Goal: Use online tool/utility: Utilize a website feature to perform a specific function

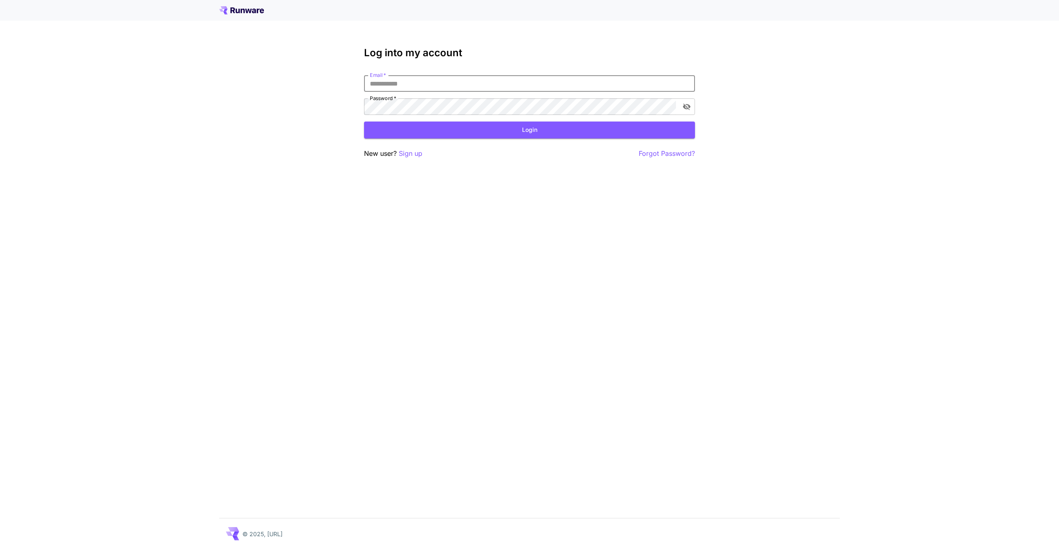
click at [468, 86] on input "Email   *" at bounding box center [529, 83] width 331 height 17
click at [364, 122] on button "Login" at bounding box center [529, 130] width 331 height 17
click at [378, 82] on input "*****" at bounding box center [529, 83] width 331 height 17
type input "*"
type input "**********"
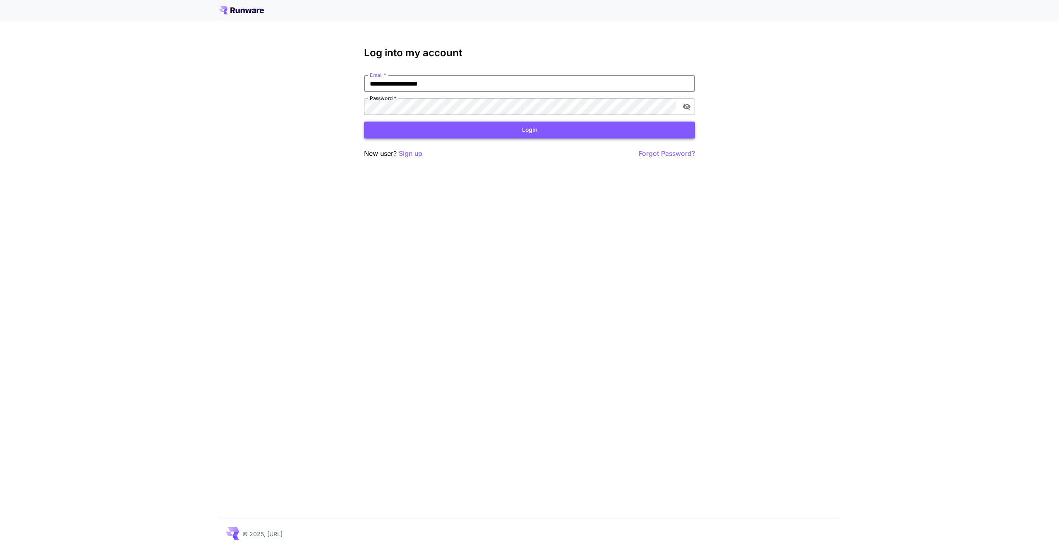
click at [534, 134] on button "Login" at bounding box center [529, 130] width 331 height 17
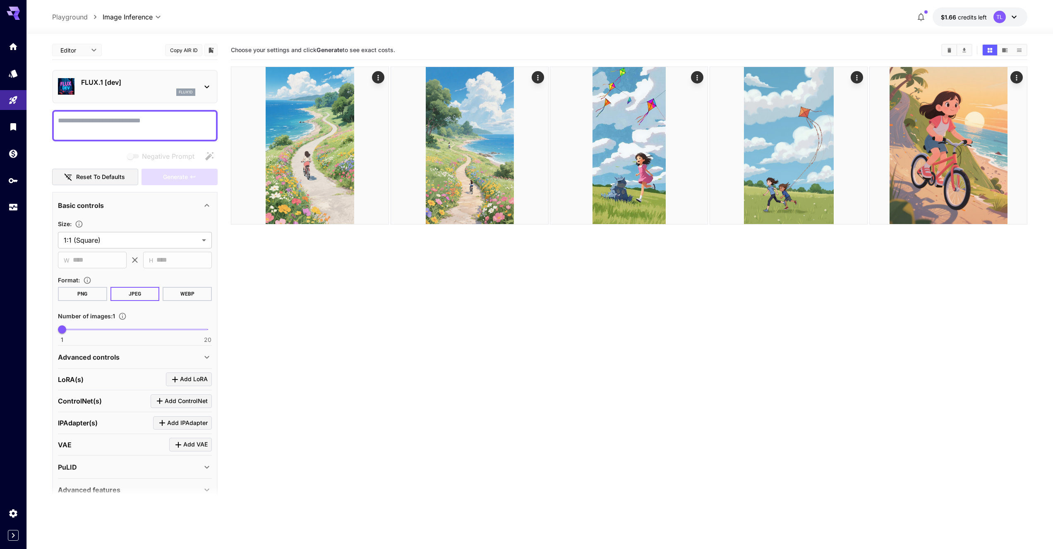
click at [1013, 20] on icon at bounding box center [1014, 17] width 10 height 10
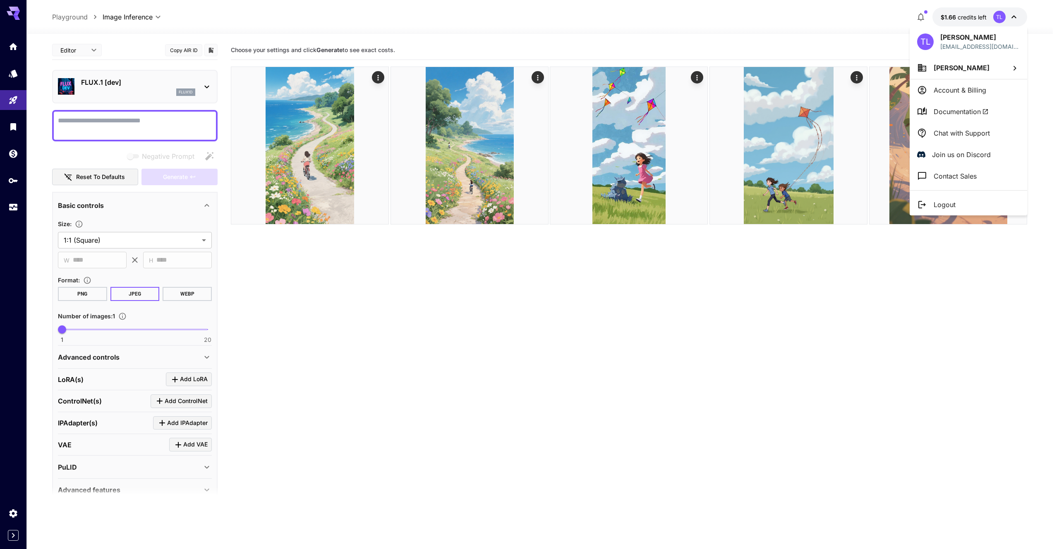
click at [970, 91] on p "Account & Billing" at bounding box center [960, 90] width 53 height 10
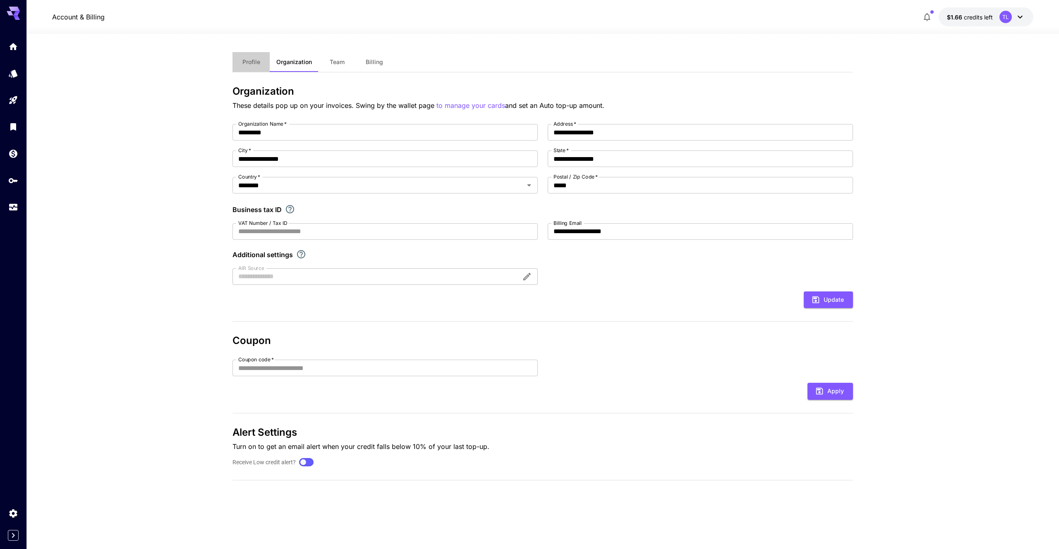
click at [245, 56] on button "Profile" at bounding box center [250, 62] width 37 height 20
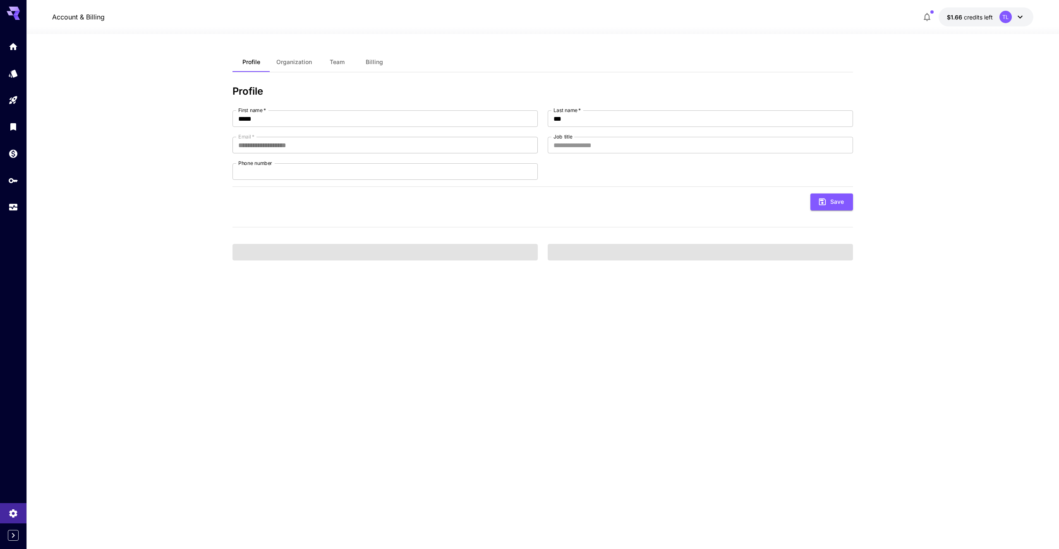
click at [366, 55] on button "Billing" at bounding box center [374, 62] width 37 height 20
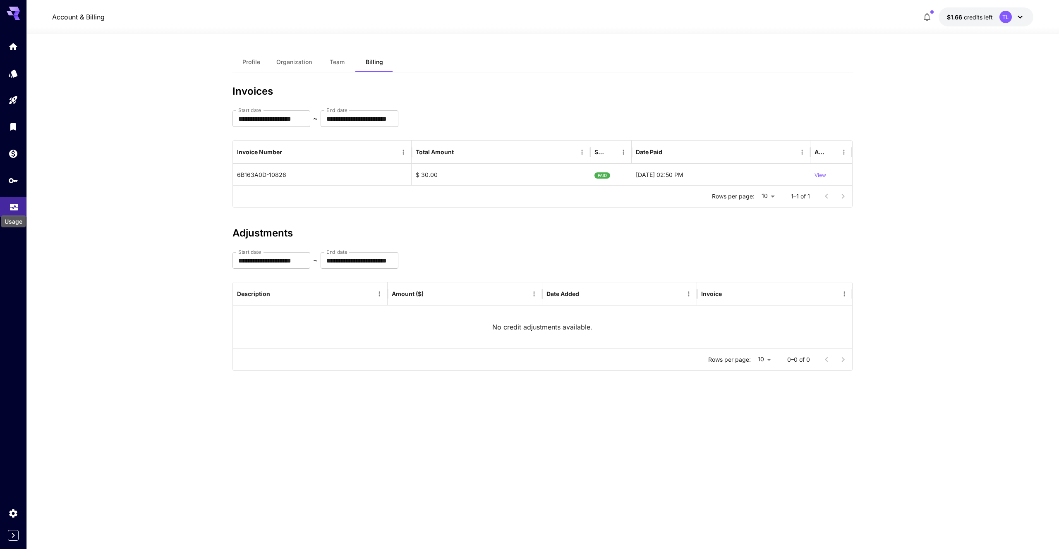
click at [12, 207] on icon "Usage" at bounding box center [14, 206] width 8 height 4
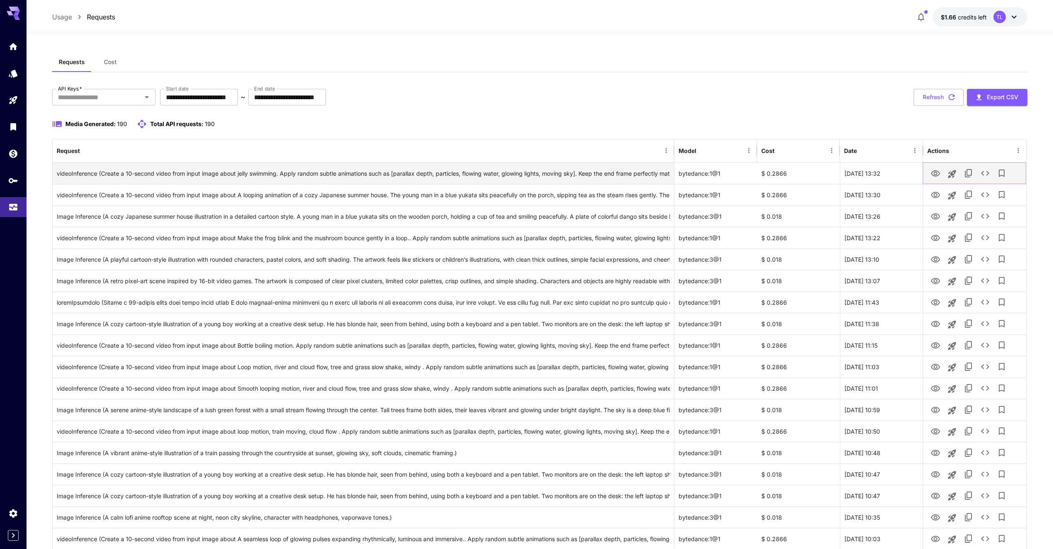
click at [938, 174] on icon "View" at bounding box center [935, 174] width 10 height 10
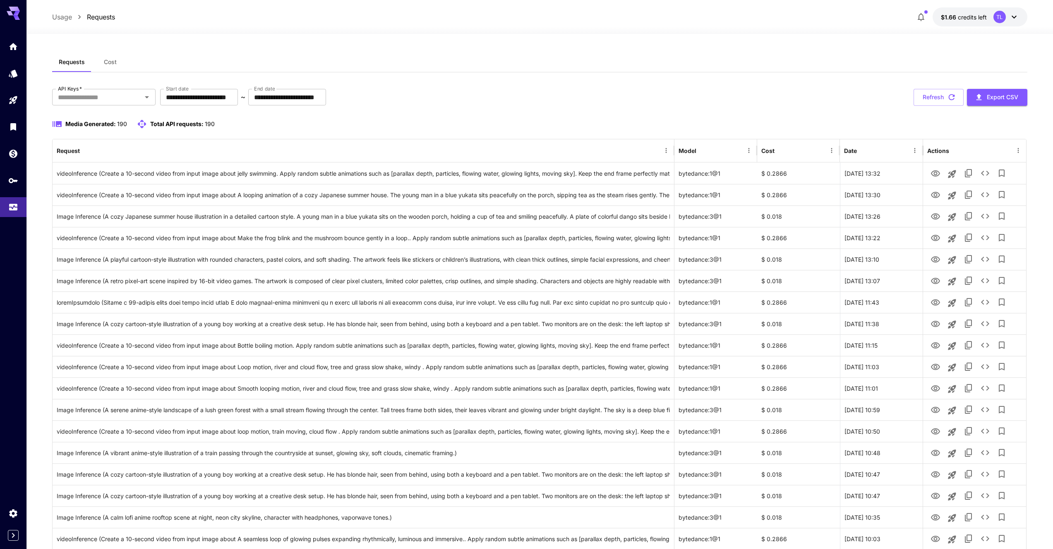
click at [102, 61] on button "Cost" at bounding box center [109, 62] width 37 height 20
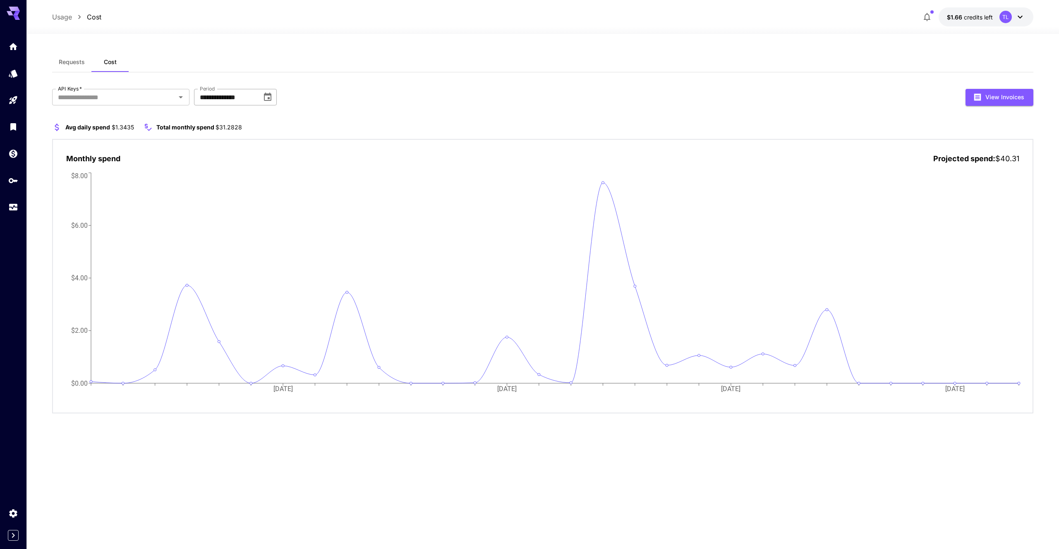
click at [223, 100] on input "**********" at bounding box center [225, 97] width 62 height 17
click at [259, 92] on div "**********" at bounding box center [235, 97] width 83 height 17
click at [265, 100] on icon "Choose date, selected date is Sep 1, 2025" at bounding box center [267, 97] width 7 height 8
click at [263, 184] on button "Aug" at bounding box center [260, 182] width 30 height 15
type input "**********"
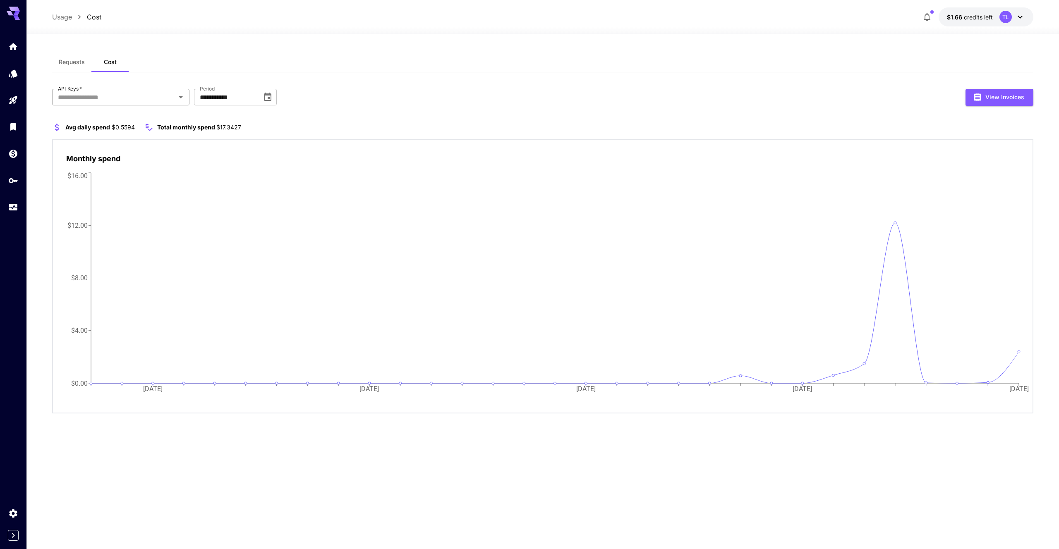
click at [178, 99] on icon "Open" at bounding box center [181, 97] width 10 height 10
click at [74, 61] on span "Requests" at bounding box center [72, 61] width 26 height 7
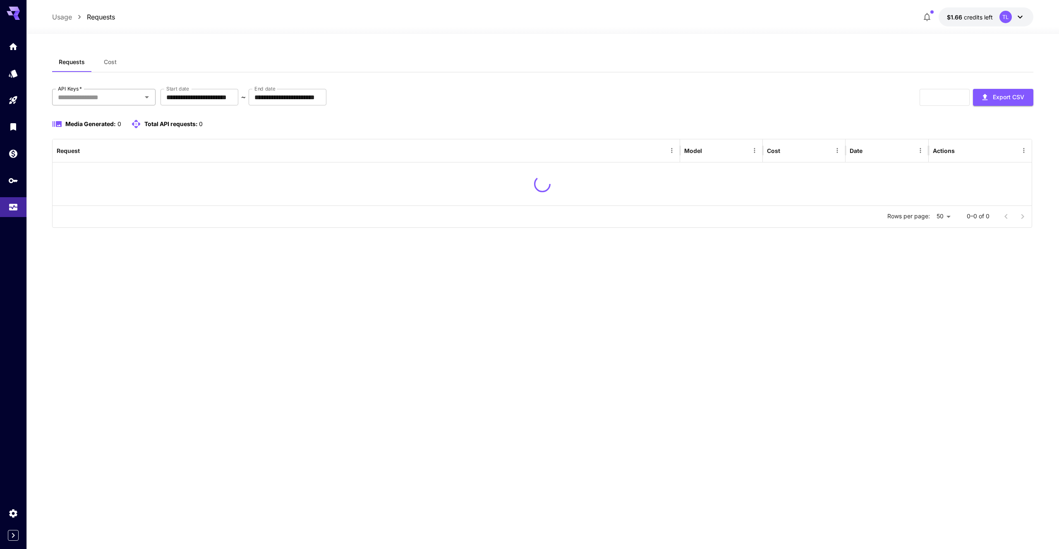
click at [145, 98] on icon "Open" at bounding box center [147, 97] width 10 height 10
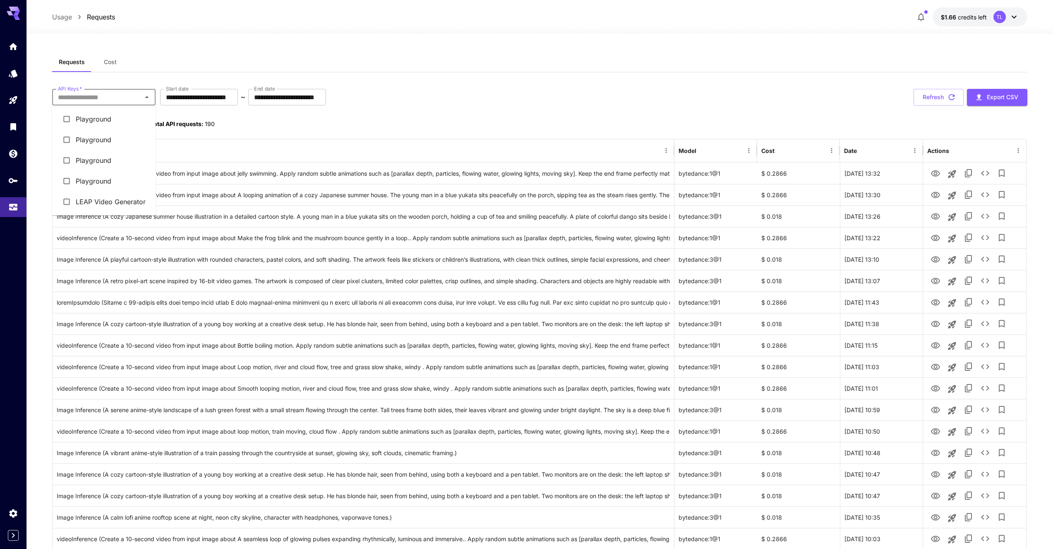
click at [124, 207] on li "LEAP Video Generator" at bounding box center [103, 202] width 103 height 21
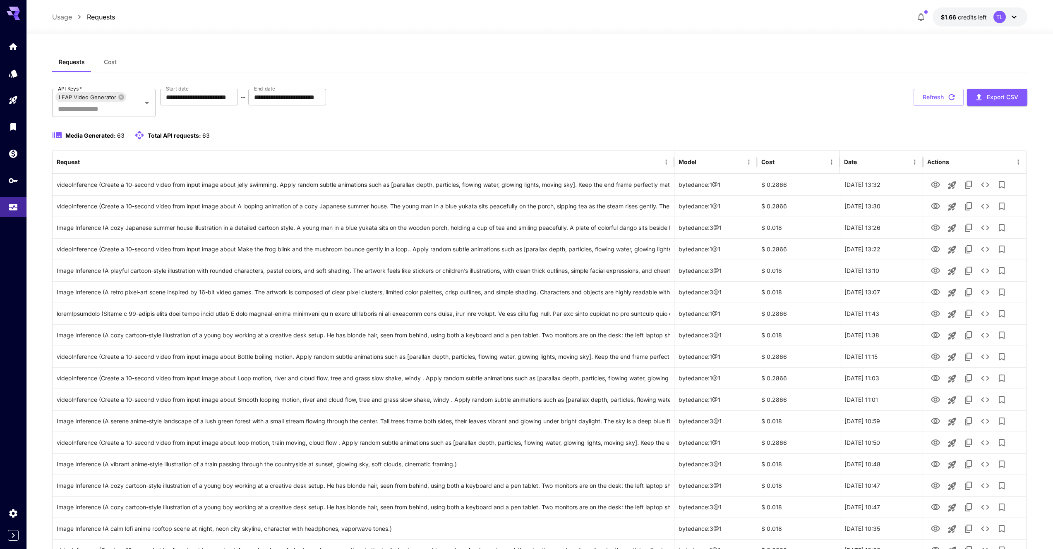
click at [118, 61] on button "Cost" at bounding box center [109, 62] width 37 height 20
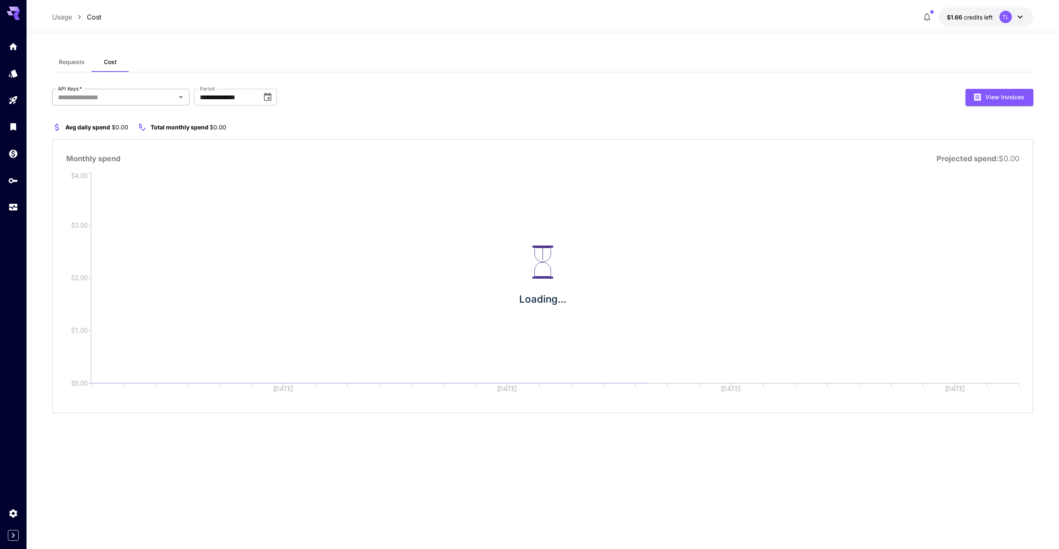
click at [148, 101] on input "API Keys   *" at bounding box center [114, 97] width 118 height 12
click at [111, 202] on li "LEAP Video Generator" at bounding box center [121, 202] width 137 height 21
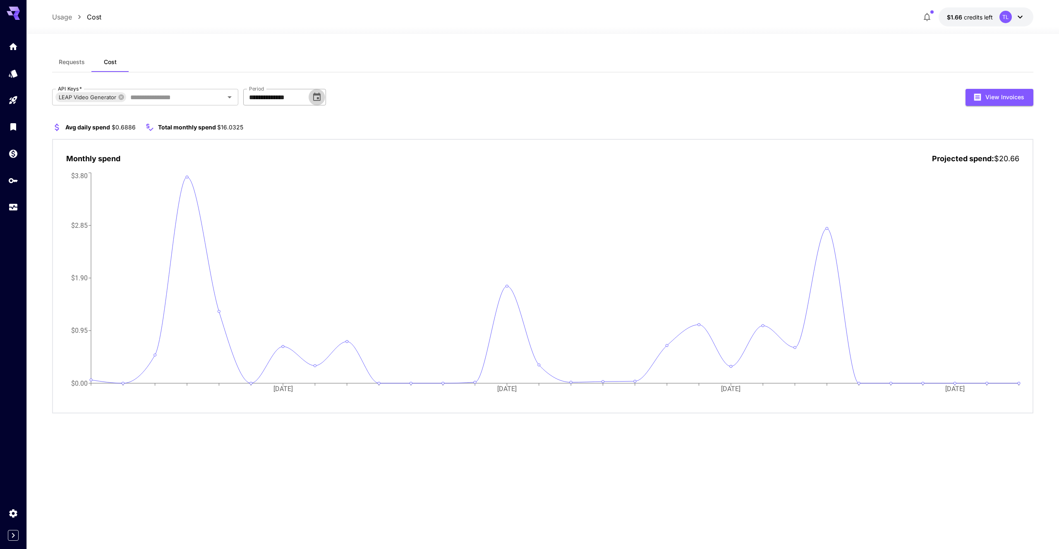
click at [312, 96] on icon "Choose date, selected date is Sep 1, 2025" at bounding box center [317, 97] width 10 height 10
click at [313, 184] on button "Aug" at bounding box center [310, 182] width 30 height 15
click at [314, 93] on icon "Choose date, selected date is Aug 1, 2025" at bounding box center [316, 97] width 7 height 8
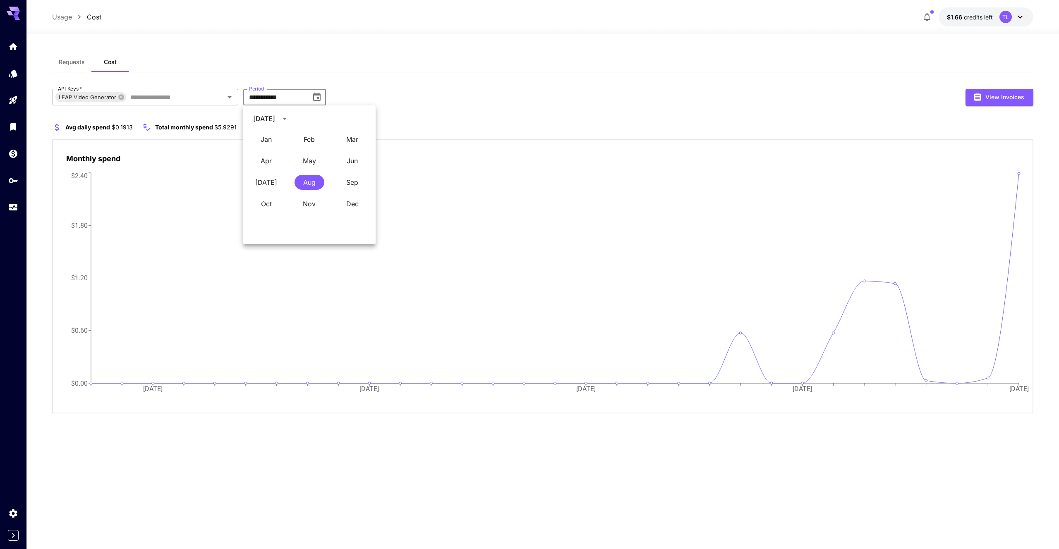
click at [314, 93] on icon "Choose date, selected date is Aug 1, 2025" at bounding box center [316, 97] width 7 height 8
click at [316, 97] on icon "Choose date, selected date is Aug 1, 2025" at bounding box center [317, 97] width 10 height 10
click at [343, 184] on button "Sep" at bounding box center [353, 182] width 30 height 15
type input "**********"
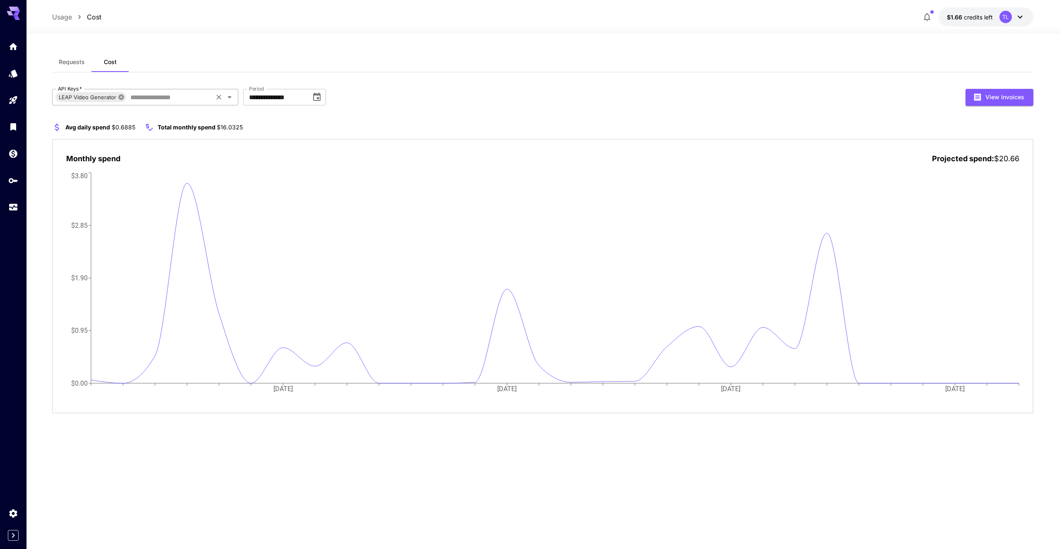
click at [120, 97] on icon at bounding box center [121, 97] width 7 height 7
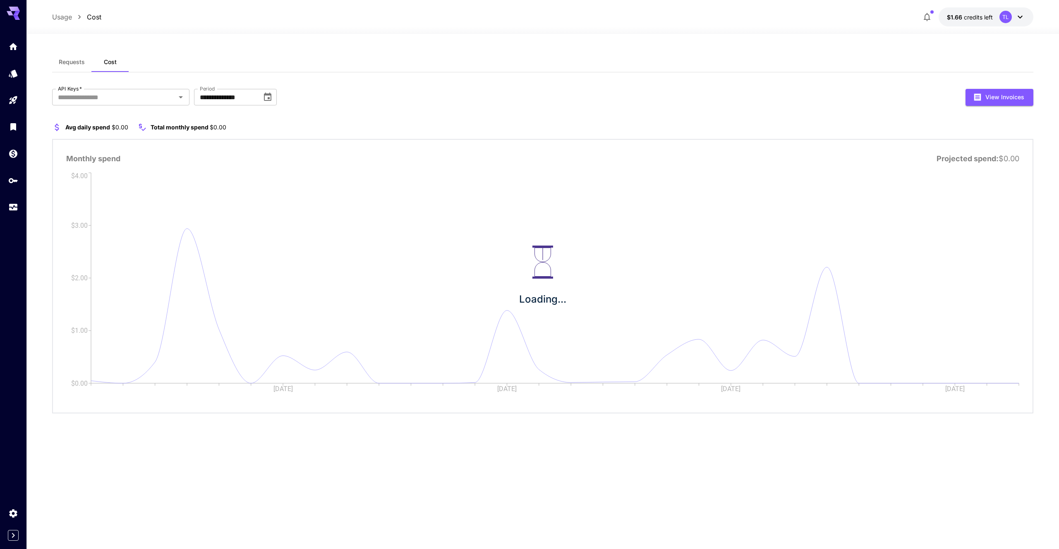
click at [120, 97] on input "API Keys   *" at bounding box center [114, 97] width 118 height 12
click at [118, 120] on li "Playground" at bounding box center [121, 119] width 137 height 21
click at [146, 97] on input "API Keys   *" at bounding box center [150, 97] width 105 height 12
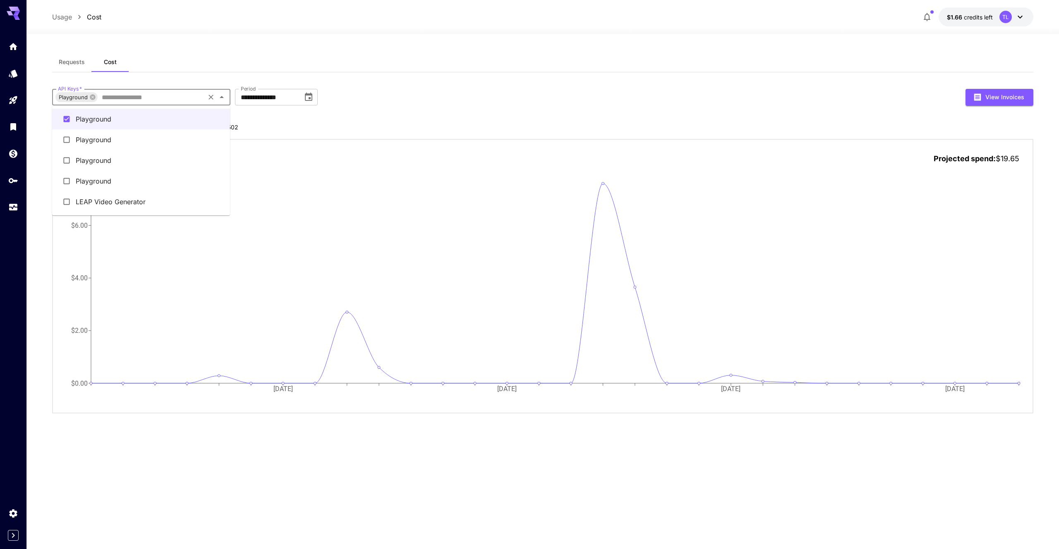
click at [132, 134] on li "Playground" at bounding box center [141, 139] width 178 height 21
click at [158, 99] on input "API Keys   *" at bounding box center [176, 97] width 69 height 12
click at [114, 157] on li "Playground" at bounding box center [145, 160] width 186 height 21
click at [202, 96] on input "API Keys   *" at bounding box center [198, 97] width 25 height 12
click at [89, 179] on li "Playground" at bounding box center [145, 181] width 186 height 21
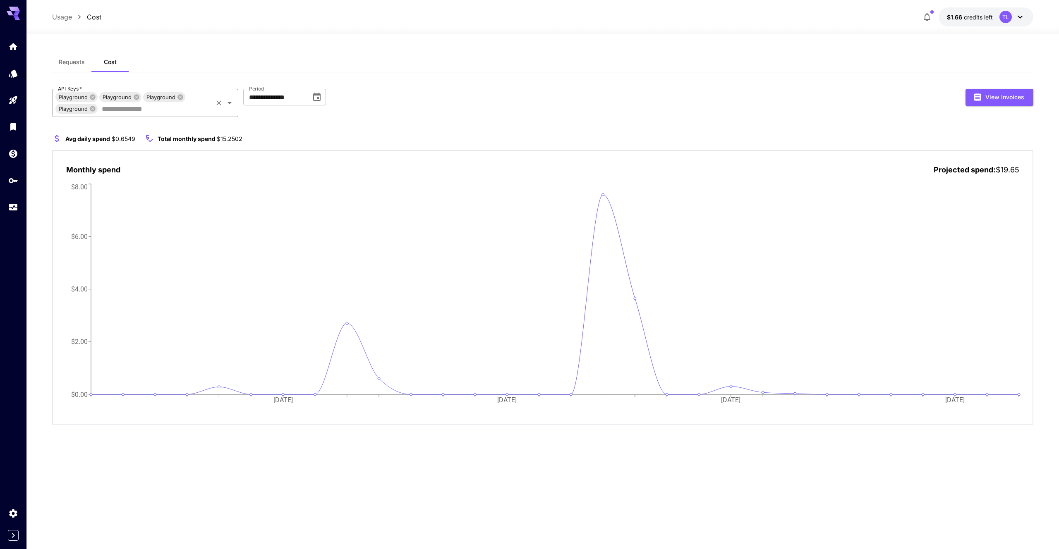
click at [132, 112] on input "API Keys   *" at bounding box center [154, 109] width 113 height 12
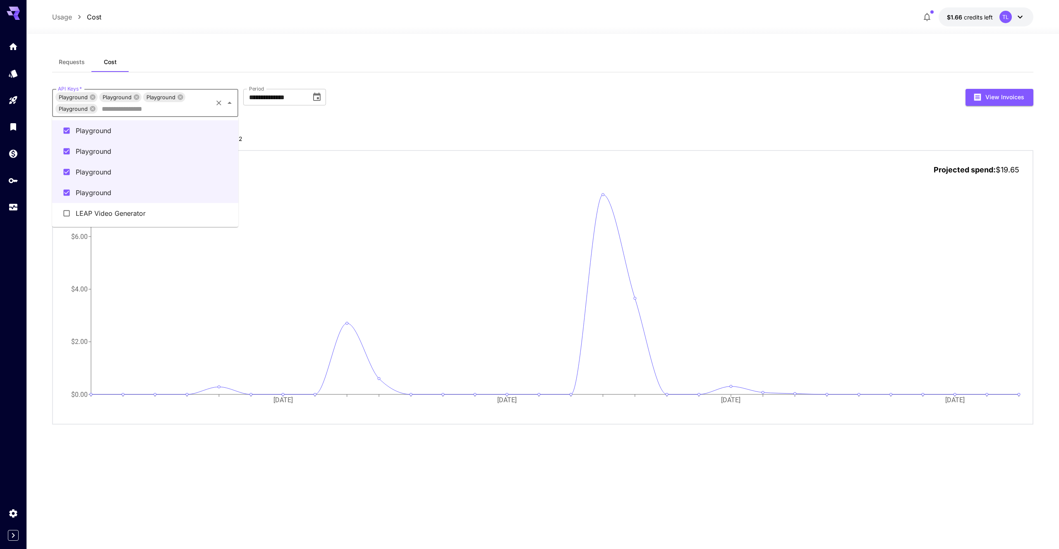
click at [98, 211] on li "LEAP Video Generator" at bounding box center [145, 213] width 186 height 21
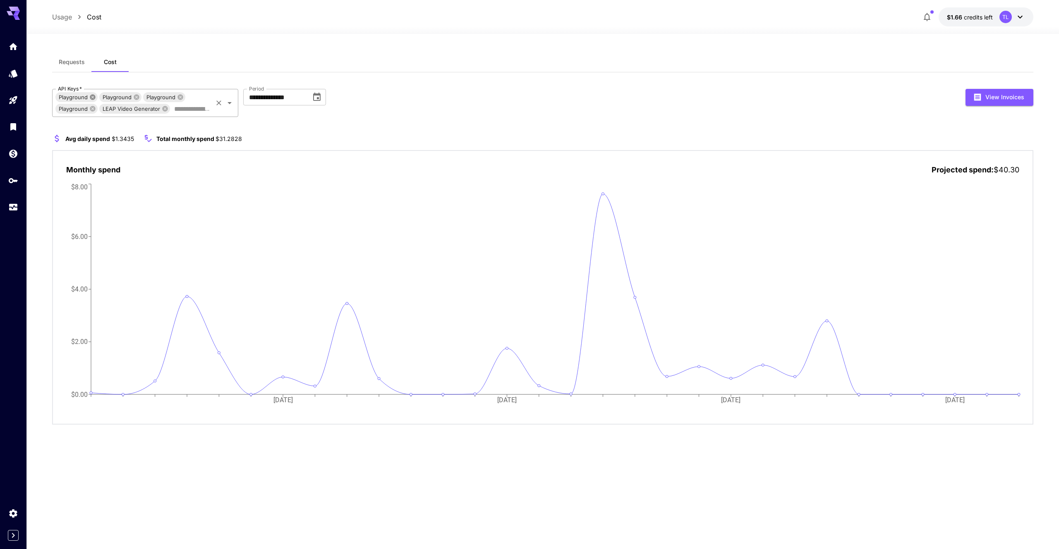
click at [92, 96] on icon at bounding box center [92, 96] width 5 height 5
click at [995, 103] on button "View Invoices" at bounding box center [999, 97] width 68 height 17
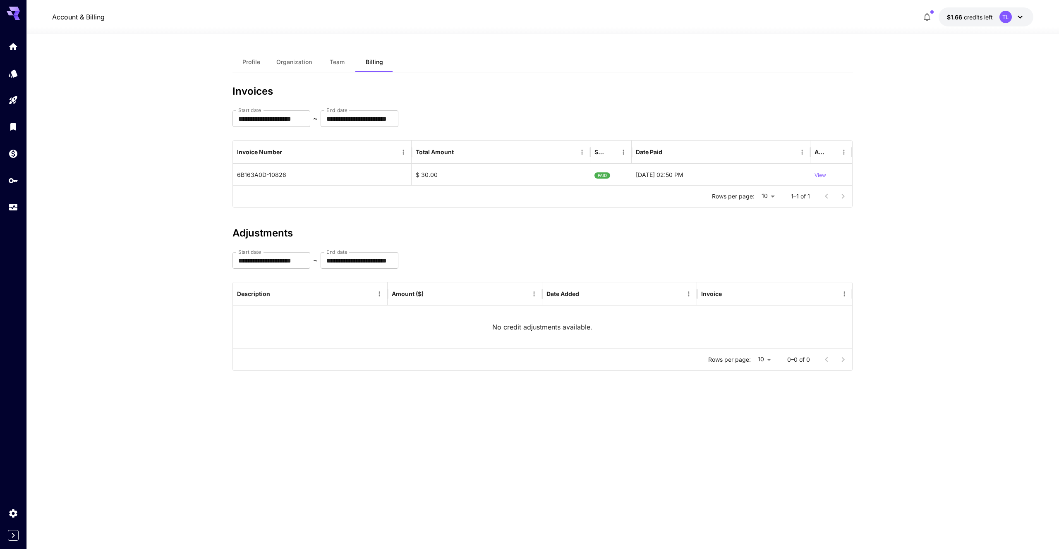
click at [1023, 20] on icon at bounding box center [1020, 17] width 10 height 10
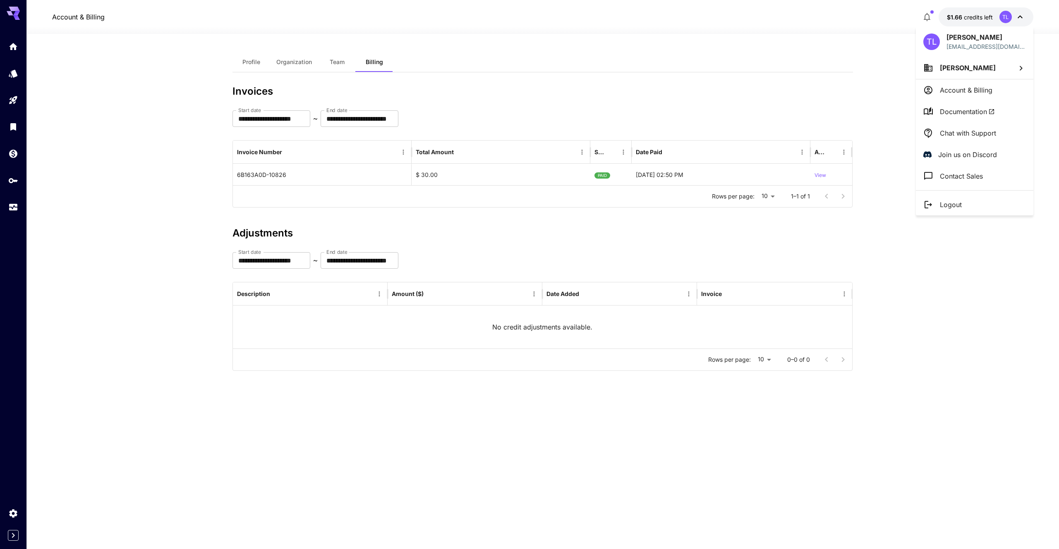
click at [801, 91] on div at bounding box center [529, 274] width 1059 height 549
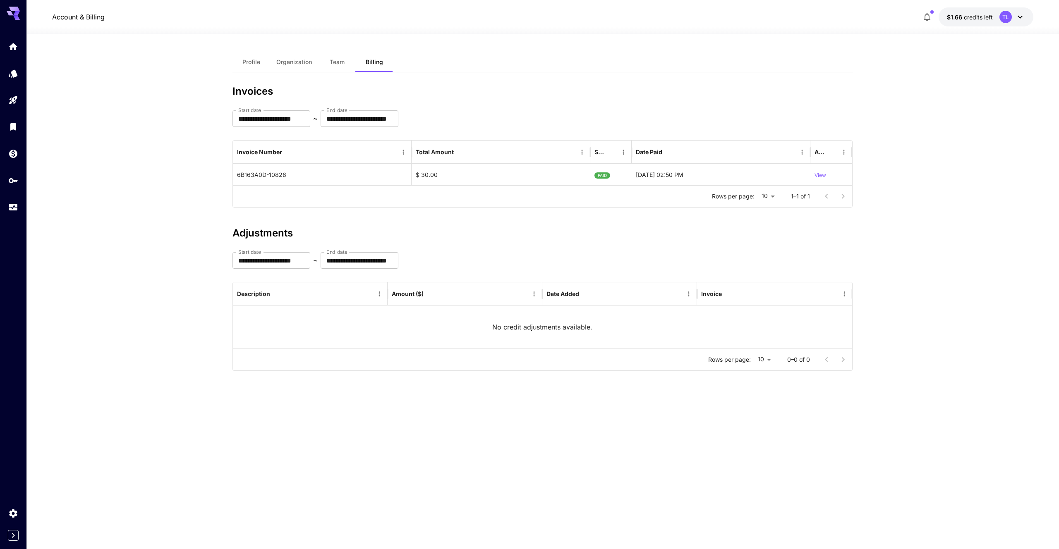
click at [930, 20] on icon "button" at bounding box center [927, 17] width 10 height 10
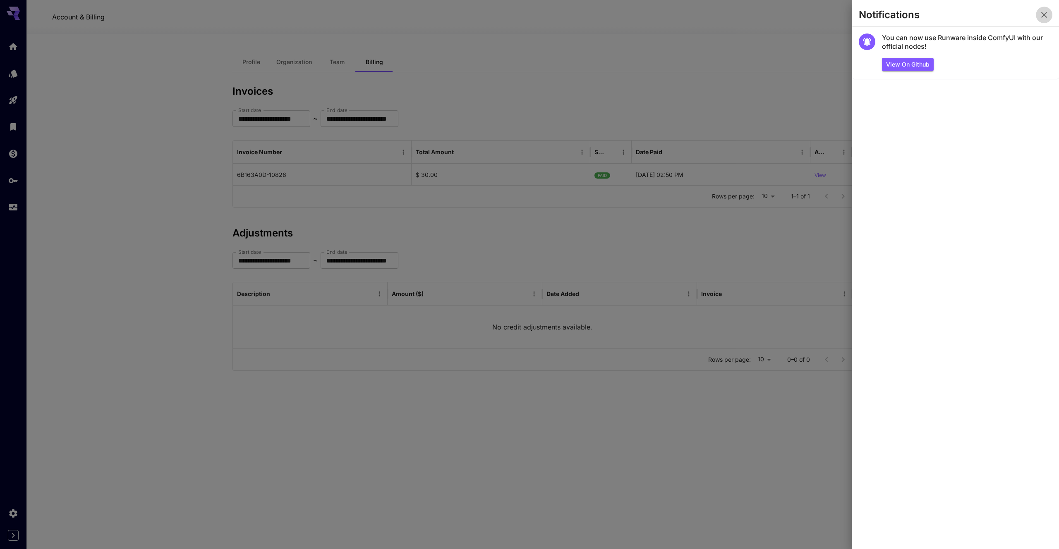
click at [1046, 15] on icon "button" at bounding box center [1044, 15] width 10 height 10
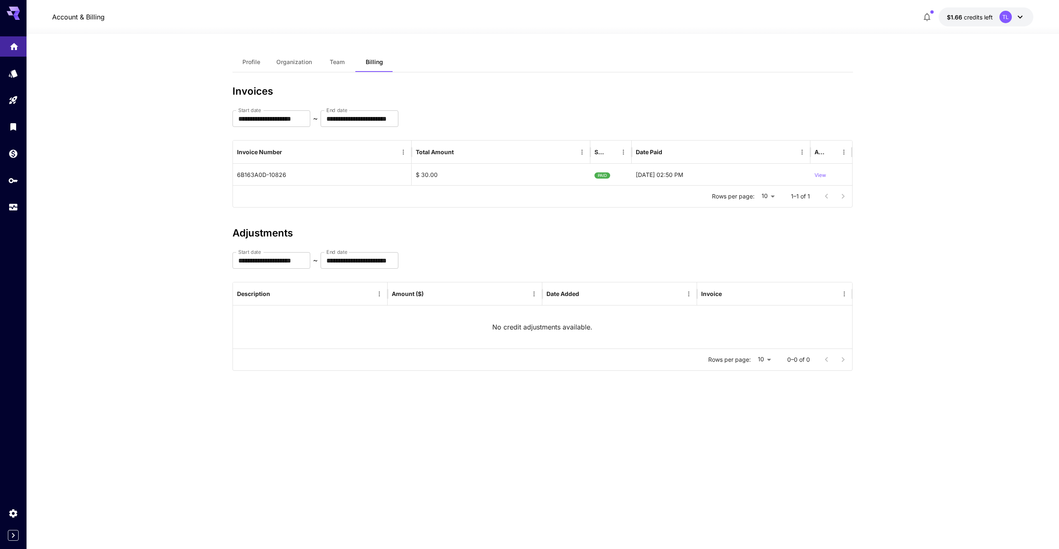
click at [9, 48] on icon "Home" at bounding box center [14, 44] width 10 height 10
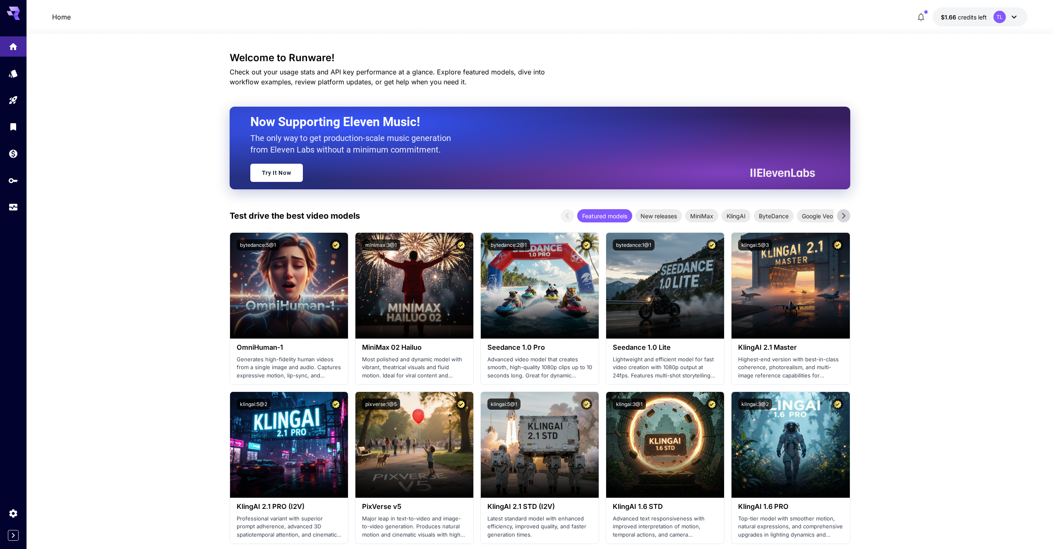
click at [977, 17] on span "credits left" at bounding box center [972, 17] width 29 height 7
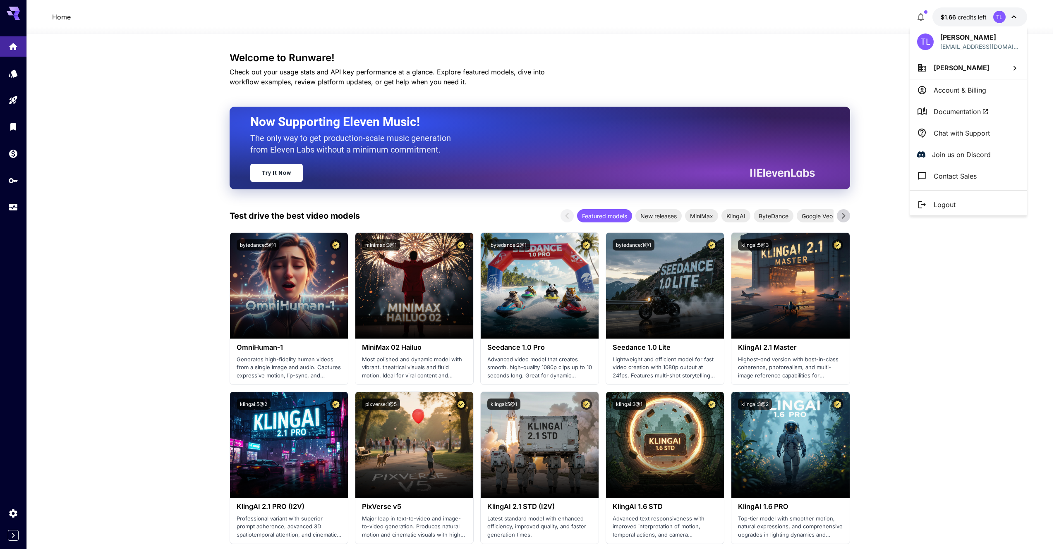
click at [47, 216] on div at bounding box center [529, 274] width 1059 height 549
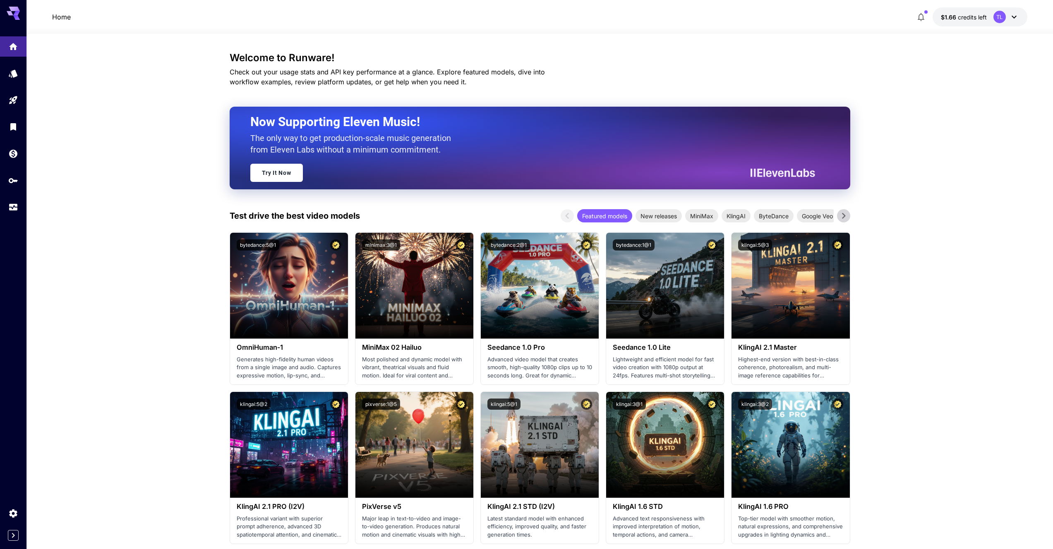
click at [13, 206] on div "TL [PERSON_NAME] [EMAIL_ADDRESS][DOMAIN_NAME] [PERSON_NAME] Account & Billing D…" at bounding box center [66, 274] width 132 height 549
click at [14, 205] on icon "Usage" at bounding box center [14, 205] width 10 height 10
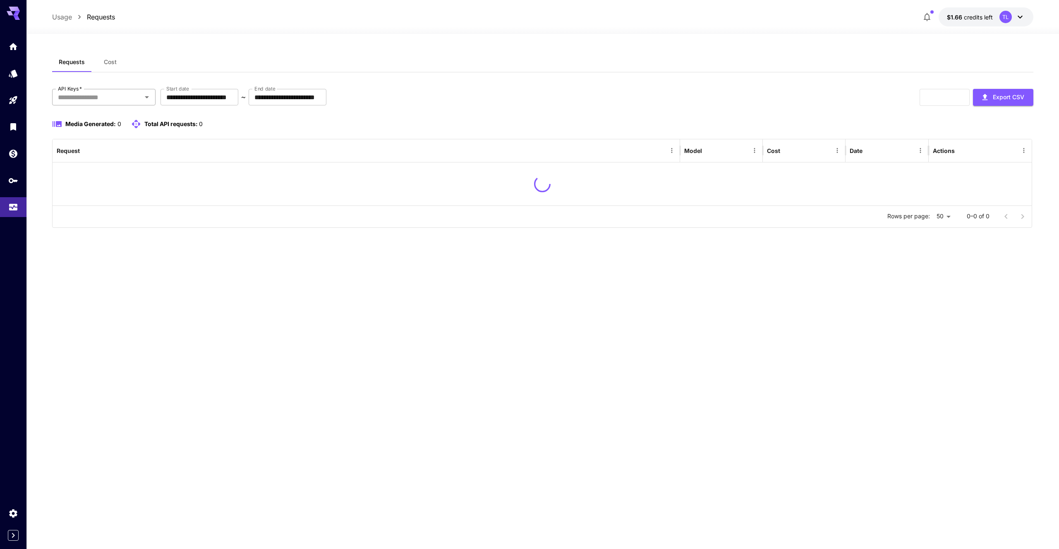
click at [115, 101] on input "API Keys   *" at bounding box center [97, 97] width 85 height 12
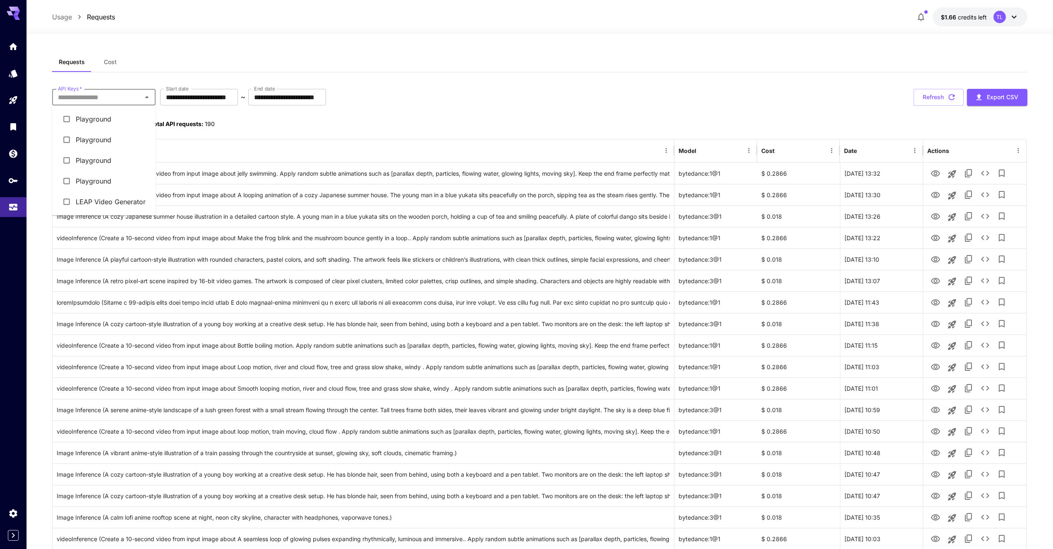
click at [105, 118] on li "Playground" at bounding box center [103, 119] width 103 height 21
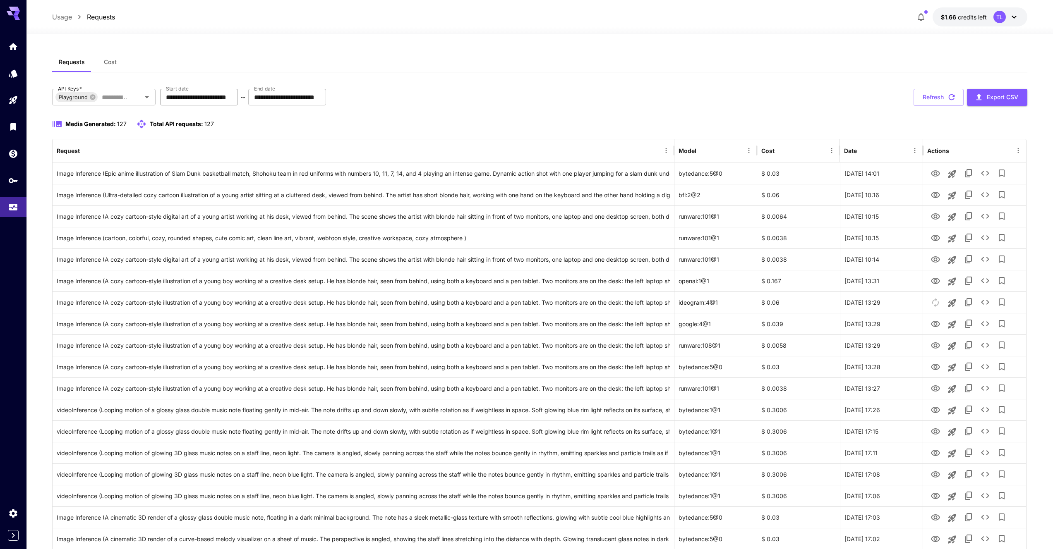
click at [202, 100] on input "**********" at bounding box center [199, 97] width 78 height 17
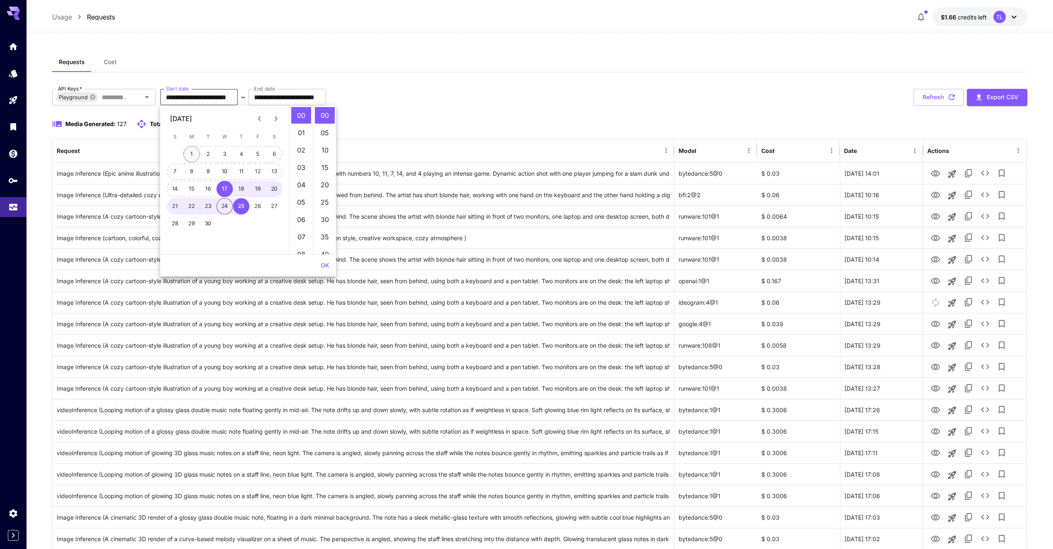
click at [189, 156] on button "1" at bounding box center [191, 154] width 17 height 17
type input "**********"
click at [323, 270] on button "OK" at bounding box center [324, 265] width 15 height 15
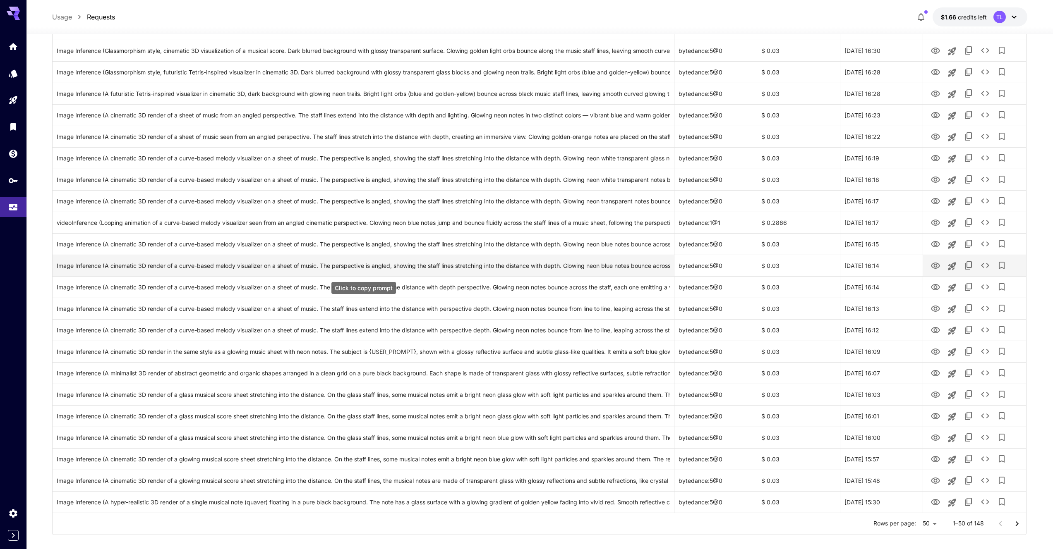
scroll to position [736, 0]
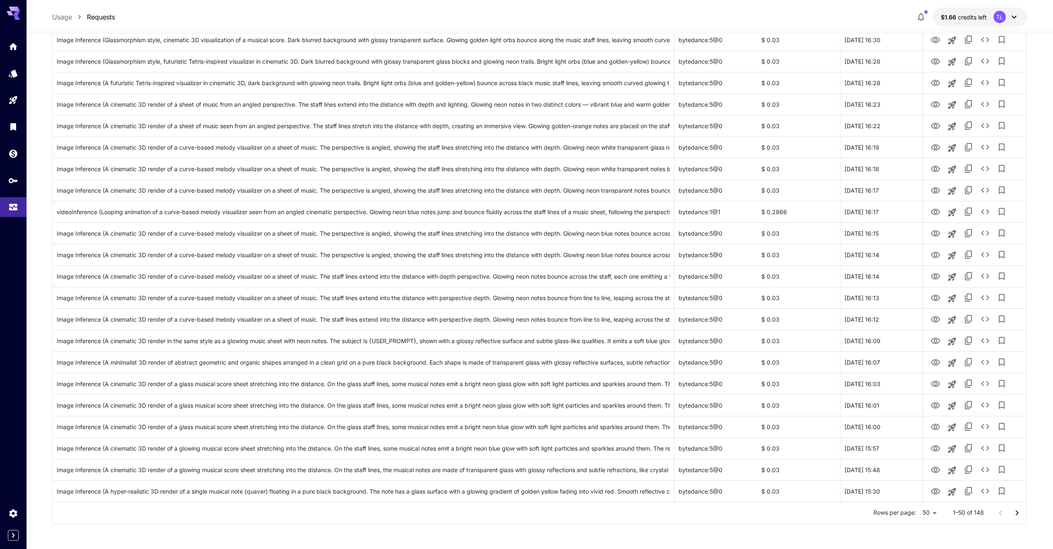
click at [1023, 515] on button "Go to next page" at bounding box center [1017, 513] width 17 height 17
click at [1001, 521] on button "Go to previous page" at bounding box center [1000, 513] width 17 height 17
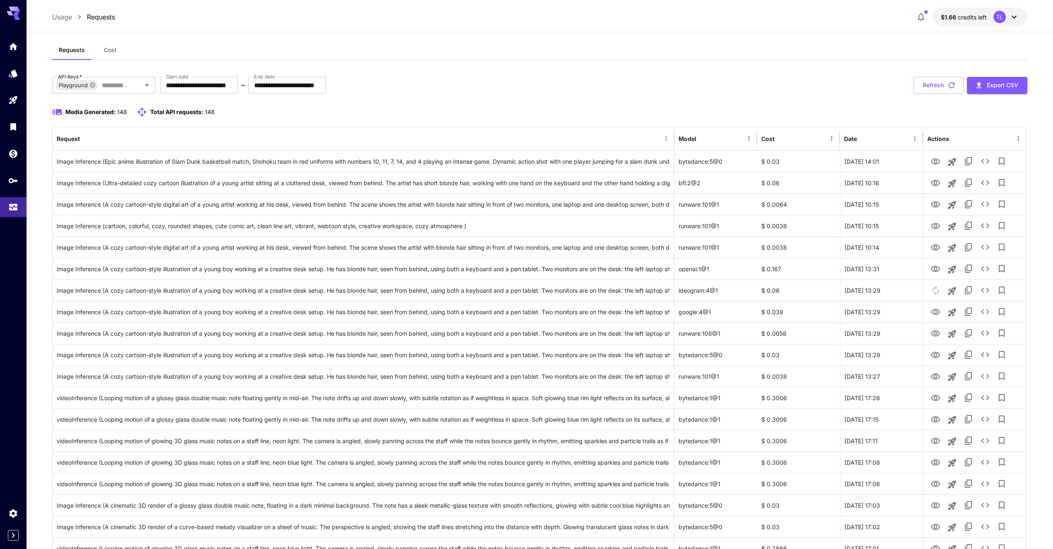
scroll to position [0, 0]
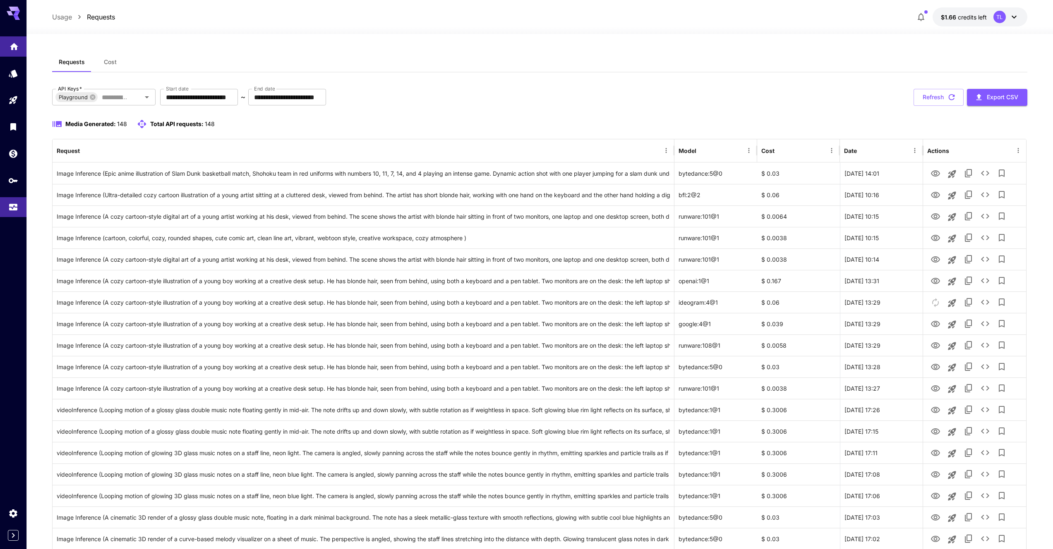
click at [12, 51] on link at bounding box center [13, 46] width 26 height 20
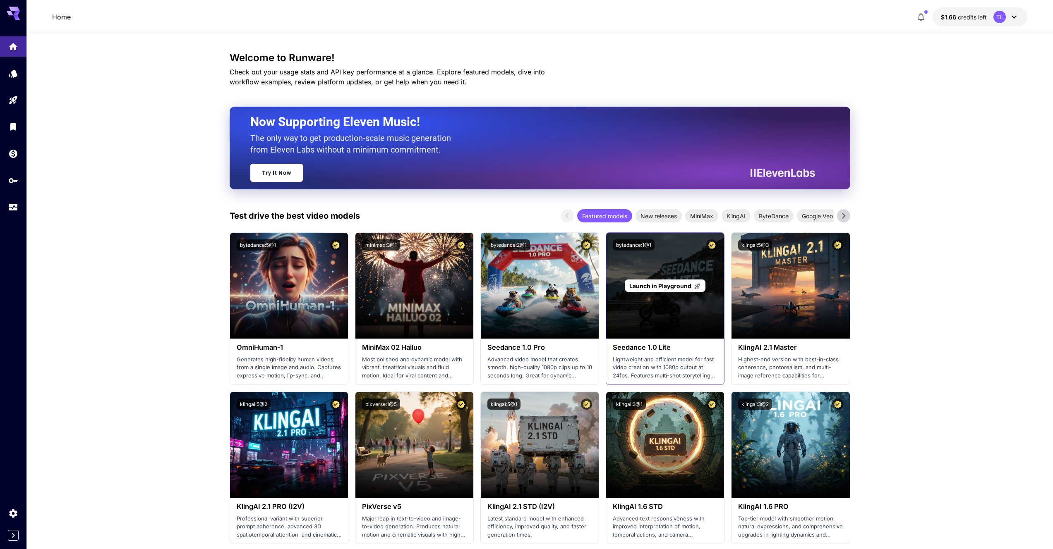
click at [646, 292] on div "Launch in Playground" at bounding box center [665, 286] width 118 height 106
click at [647, 289] on span "Launch in Playground" at bounding box center [660, 286] width 62 height 7
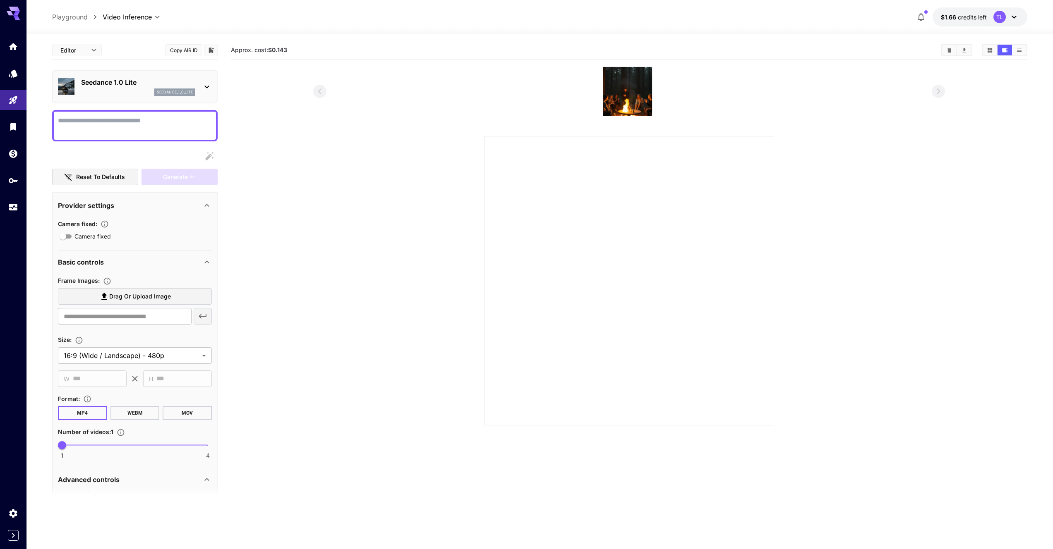
click at [173, 116] on textarea "Camera fixed" at bounding box center [135, 126] width 154 height 20
click at [175, 292] on label "Drag or upload image" at bounding box center [135, 296] width 154 height 17
click at [0, 0] on input "Drag or upload image" at bounding box center [0, 0] width 0 height 0
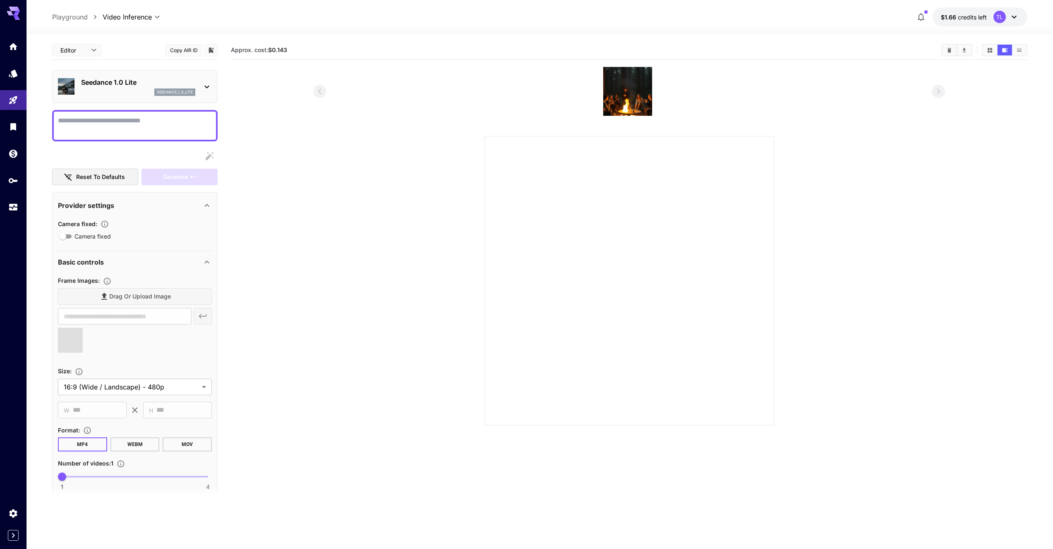
click at [116, 130] on textarea "Camera fixed" at bounding box center [135, 126] width 154 height 20
type input "**********"
paste textarea "**********"
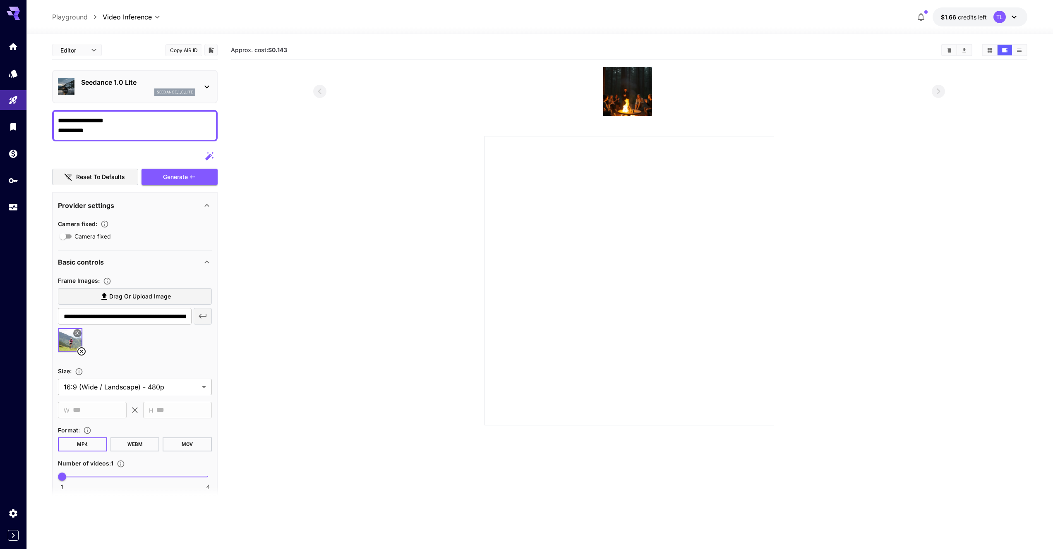
click at [58, 129] on textarea "**********" at bounding box center [135, 126] width 154 height 20
click at [98, 122] on textarea "**********" at bounding box center [135, 126] width 154 height 20
paste textarea "**********"
type textarea "**********"
click at [166, 389] on body "**********" at bounding box center [526, 307] width 1053 height 615
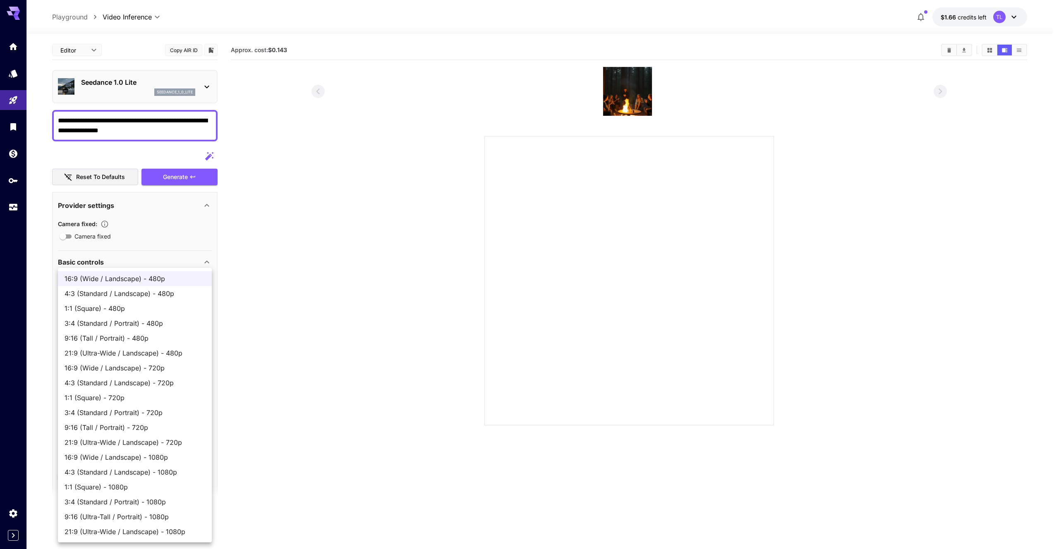
click at [331, 373] on div at bounding box center [529, 274] width 1059 height 549
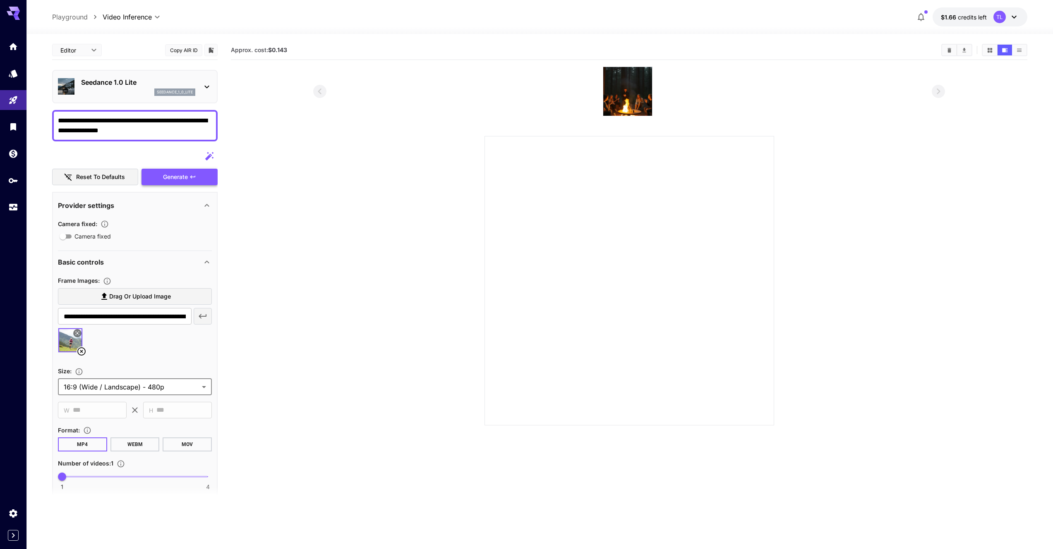
click at [181, 175] on div "Generate" at bounding box center [179, 177] width 76 height 17
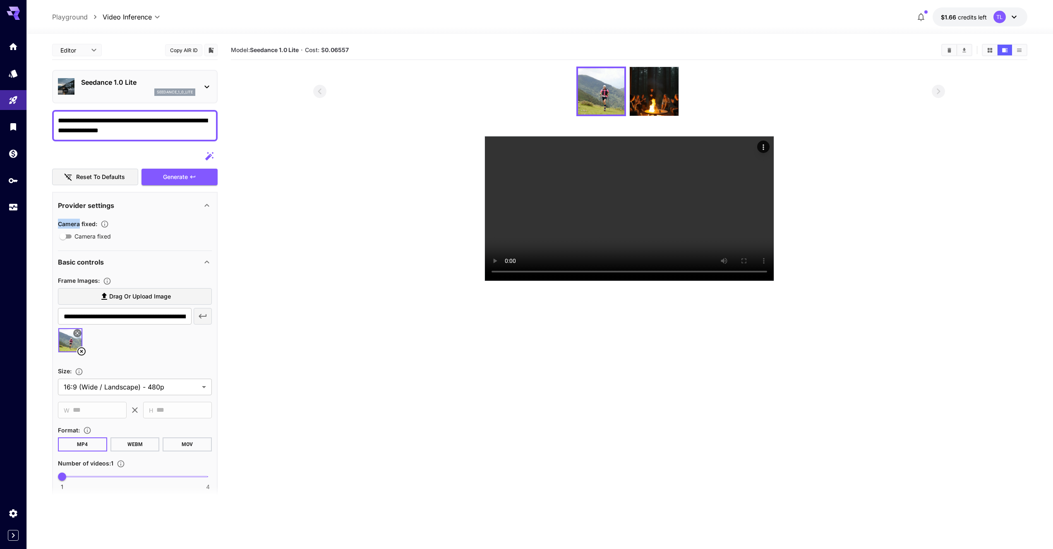
click at [902, 261] on section at bounding box center [629, 174] width 632 height 215
click at [14, 207] on icon "Usage" at bounding box center [14, 205] width 10 height 10
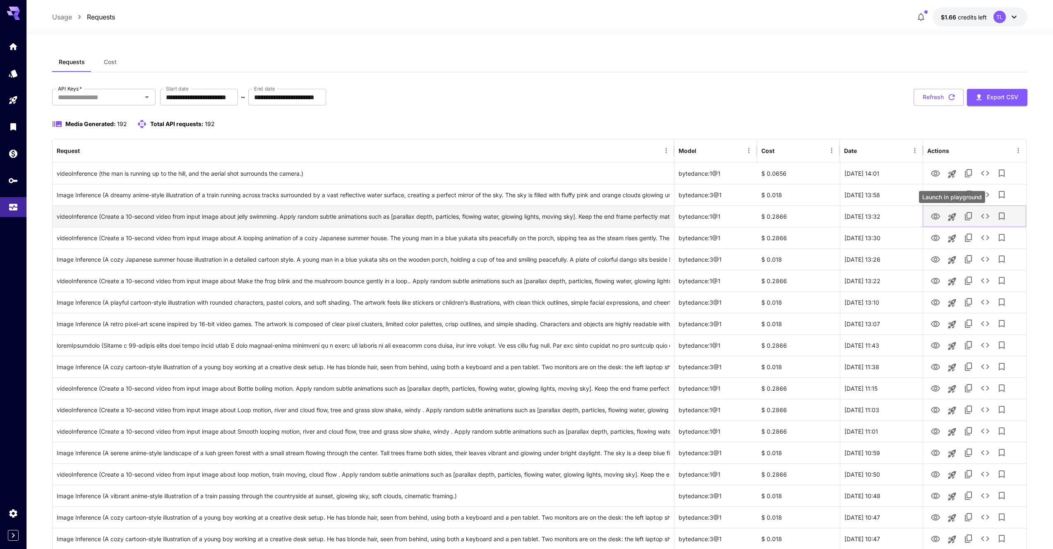
click at [952, 218] on icon "Launch in playground" at bounding box center [952, 217] width 8 height 8
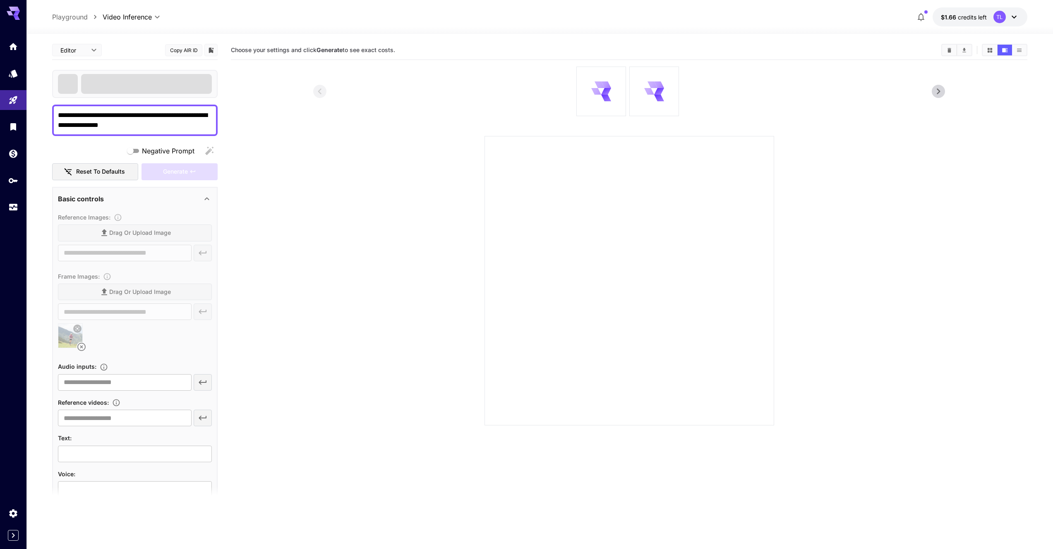
type textarea "**********"
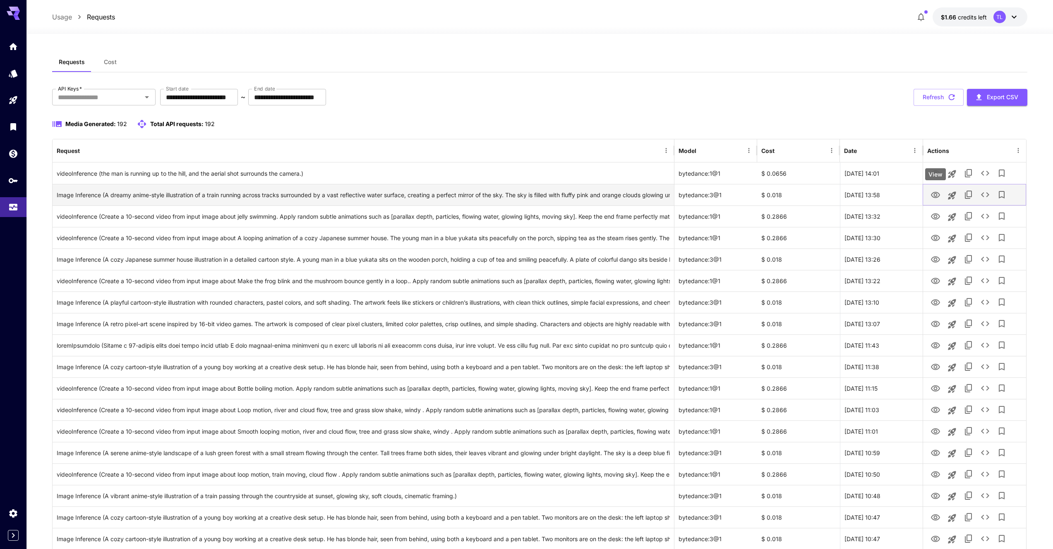
click at [936, 196] on icon "View" at bounding box center [935, 195] width 9 height 6
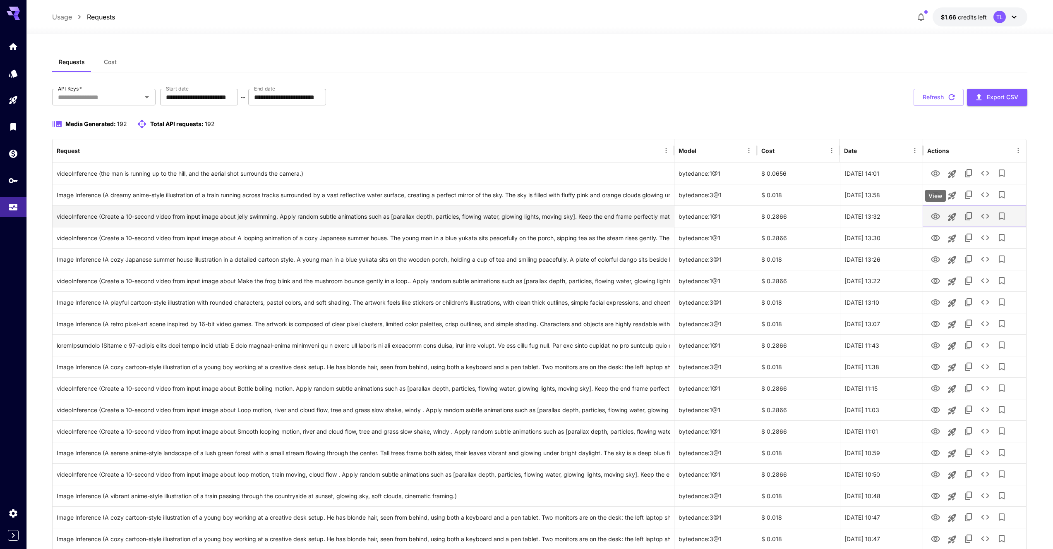
click at [931, 221] on icon "View" at bounding box center [935, 217] width 10 height 10
click at [983, 219] on icon "See details" at bounding box center [985, 216] width 10 height 10
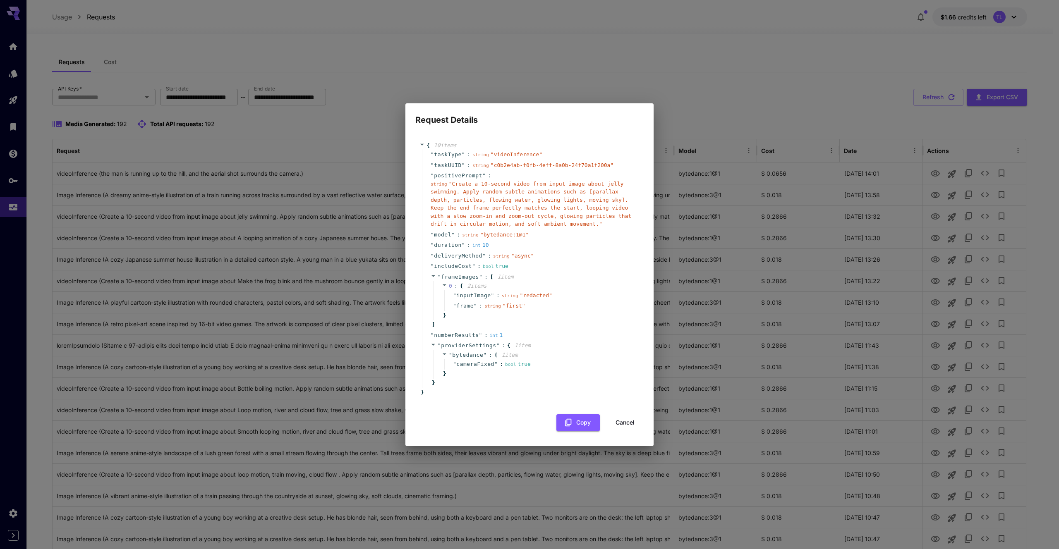
click at [930, 219] on div "Request Details { 10 item s " taskType " : string " videoInference " " taskUUID…" at bounding box center [529, 274] width 1059 height 549
click at [615, 417] on button "Cancel" at bounding box center [624, 422] width 37 height 17
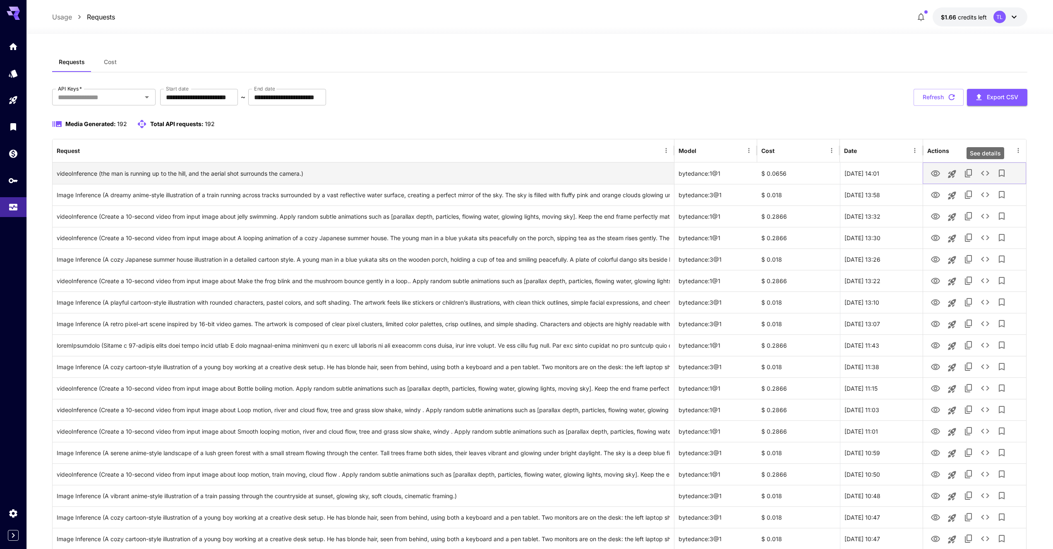
click at [987, 172] on icon "See details" at bounding box center [985, 173] width 10 height 10
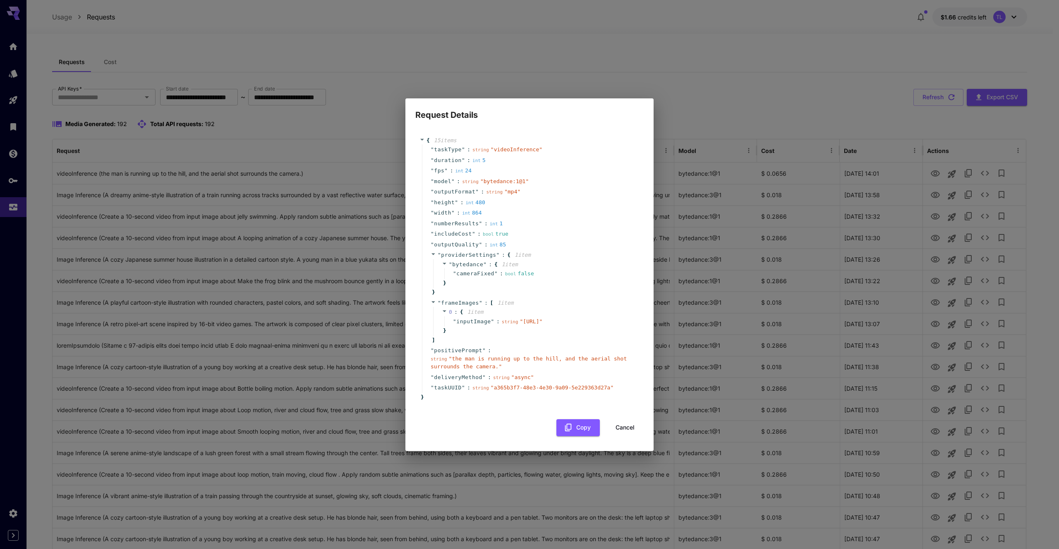
click at [820, 154] on div "Request Details { 15 item s " taskType " : string " videoInference " " duration…" at bounding box center [529, 274] width 1059 height 549
click at [586, 436] on button "Copy" at bounding box center [577, 427] width 43 height 17
click at [632, 436] on button "Cancel" at bounding box center [624, 427] width 37 height 17
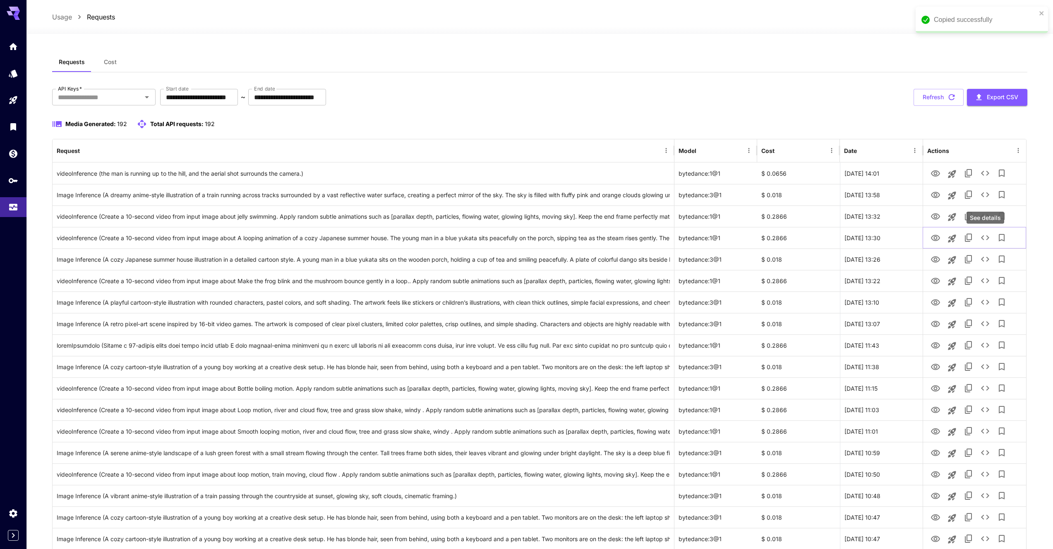
click at [985, 221] on div "See details" at bounding box center [985, 218] width 38 height 12
click at [987, 218] on icon "See details" at bounding box center [985, 216] width 8 height 5
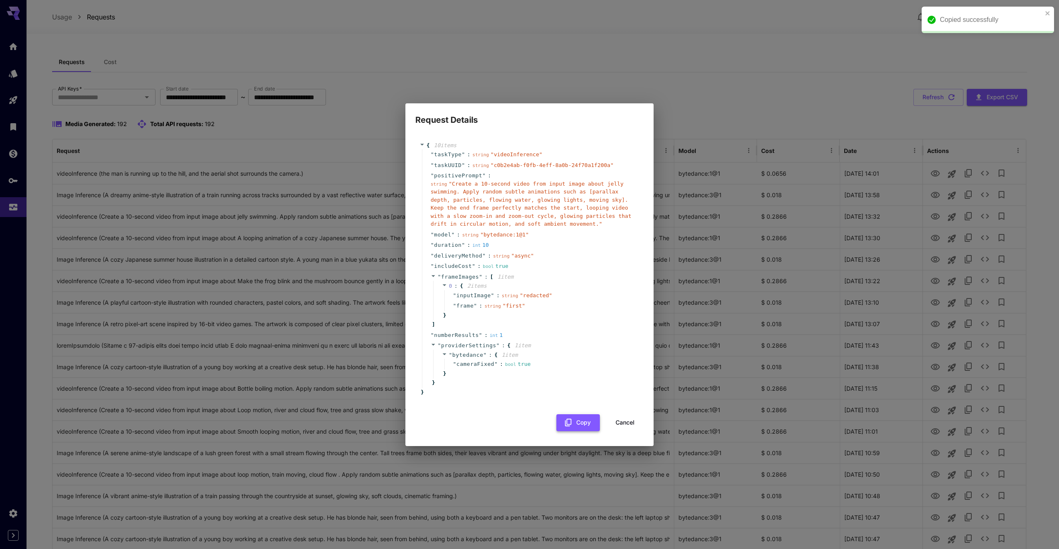
click at [582, 420] on button "Copy" at bounding box center [577, 422] width 43 height 17
click at [626, 424] on button "Cancel" at bounding box center [624, 422] width 37 height 17
